Goal: Task Accomplishment & Management: Complete application form

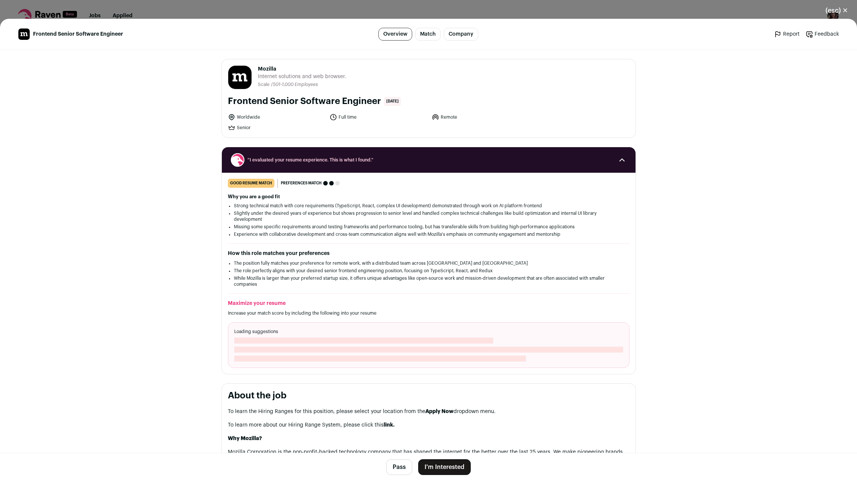
click at [446, 456] on footer "Pass I'm Interested" at bounding box center [428, 467] width 857 height 28
click at [443, 470] on button "I'm Interested" at bounding box center [444, 467] width 53 height 16
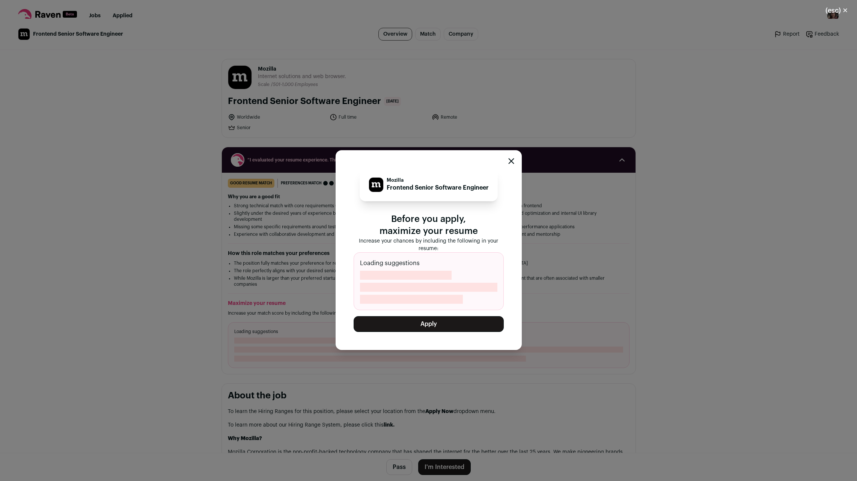
click at [396, 322] on button "Apply" at bounding box center [429, 324] width 150 height 16
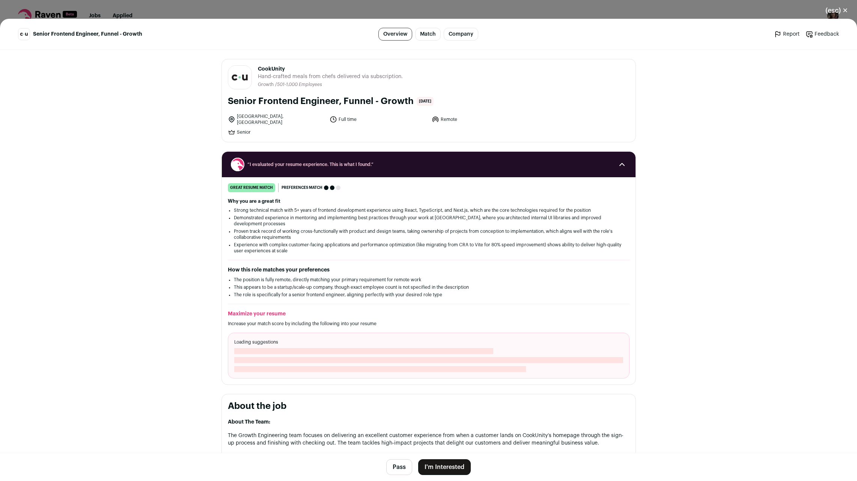
click at [452, 463] on button "I'm Interested" at bounding box center [444, 467] width 53 height 16
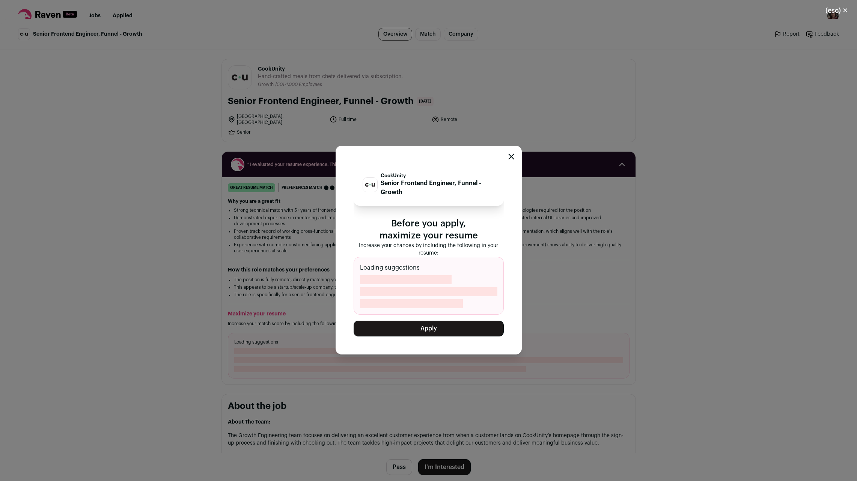
click at [408, 333] on button "Apply" at bounding box center [429, 329] width 150 height 16
